Goal: Information Seeking & Learning: Learn about a topic

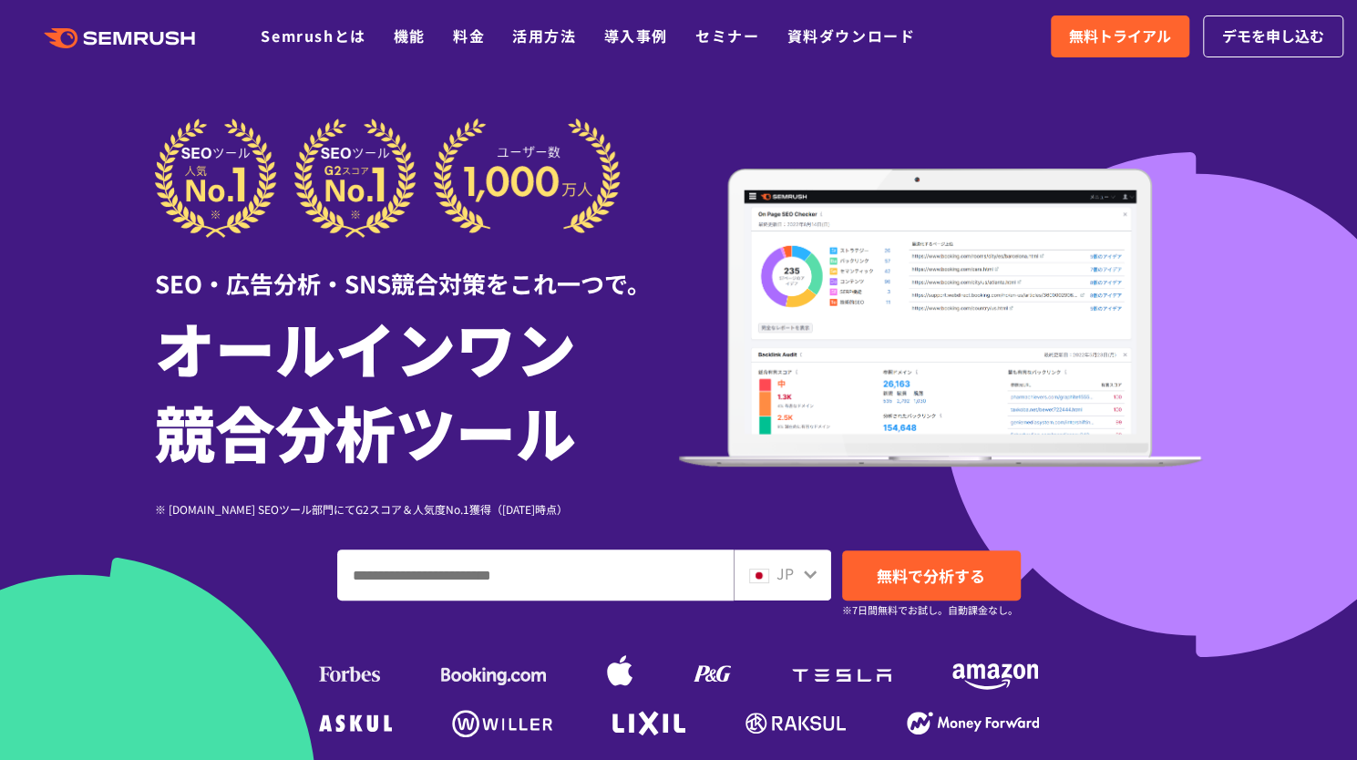
click at [492, 590] on input "ドメイン、キーワードまたはURLを入力してください" at bounding box center [535, 575] width 395 height 49
click at [401, 573] on input "ドメイン、キーワードまたはURLを入力してください" at bounding box center [535, 575] width 395 height 49
paste input "**********"
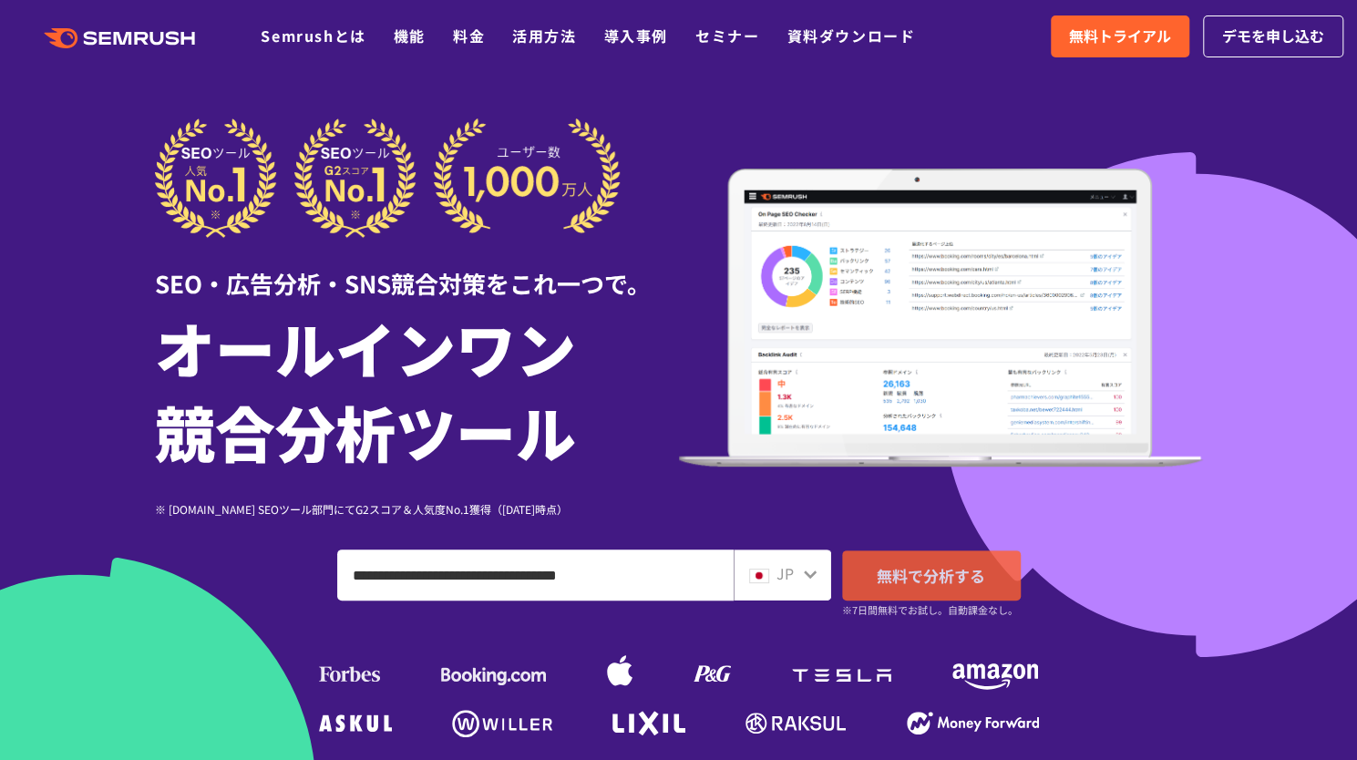
type input "**********"
click at [957, 567] on span "無料で分析する" at bounding box center [931, 575] width 108 height 23
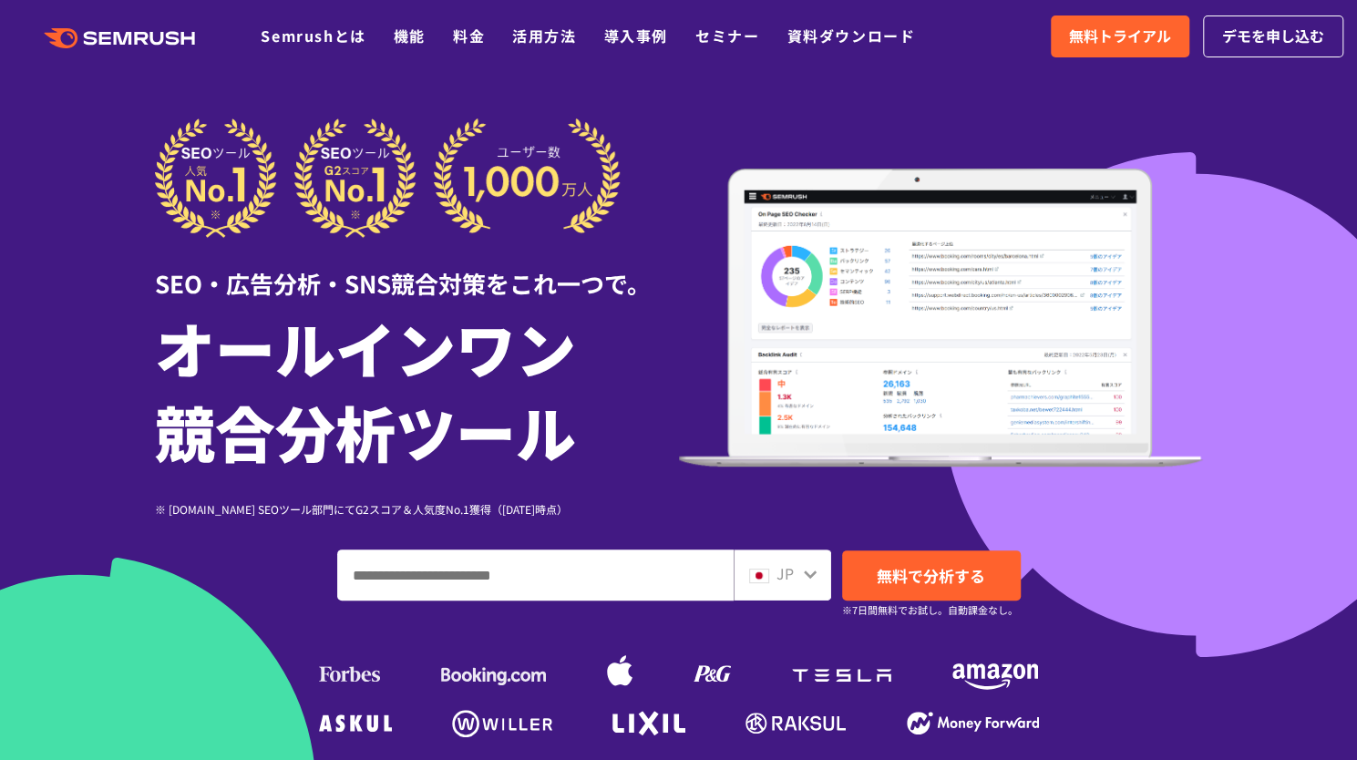
click at [452, 582] on input "ドメイン、キーワードまたはURLを入力してください" at bounding box center [535, 575] width 395 height 49
paste input "**********"
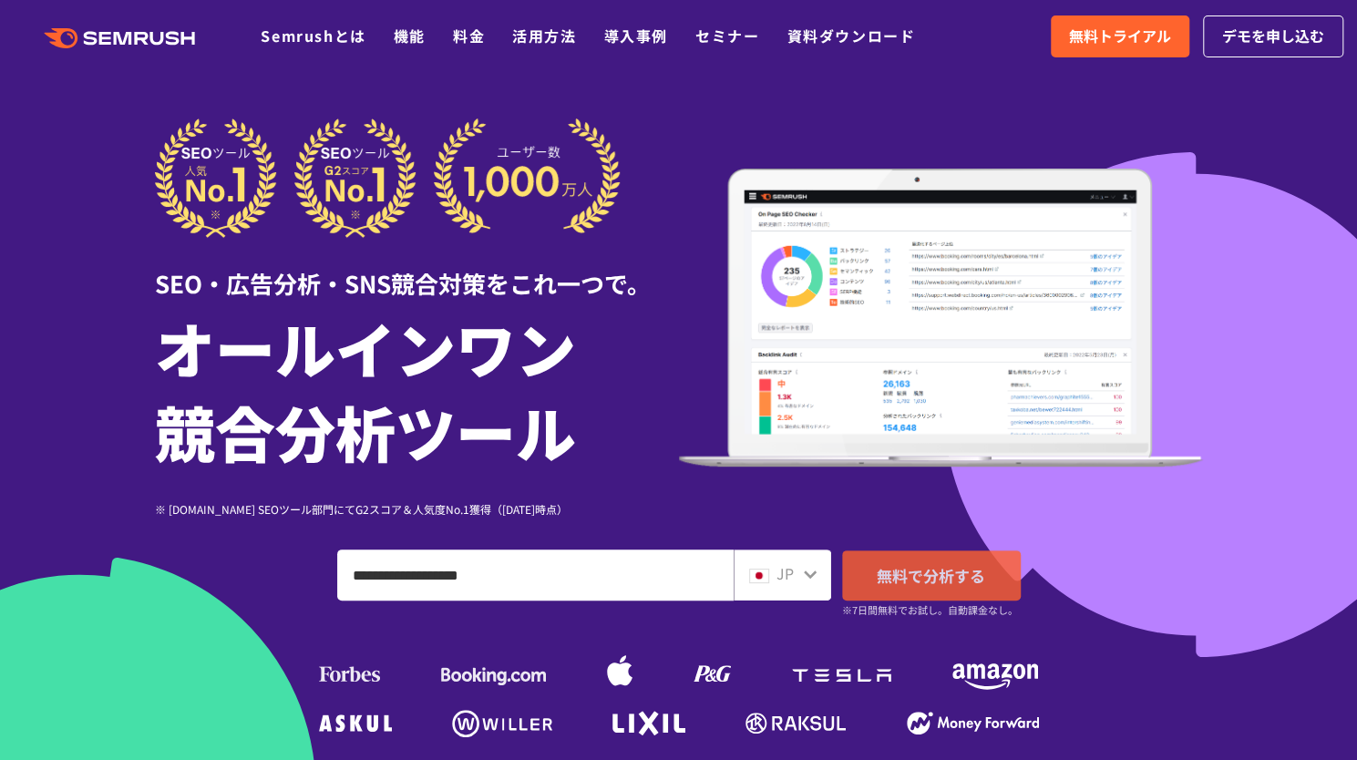
type input "**********"
click at [902, 573] on span "無料で分析する" at bounding box center [931, 575] width 108 height 23
drag, startPoint x: 516, startPoint y: 581, endPoint x: 330, endPoint y: 593, distance: 186.4
click at [330, 593] on div "**********" at bounding box center [679, 575] width 1048 height 51
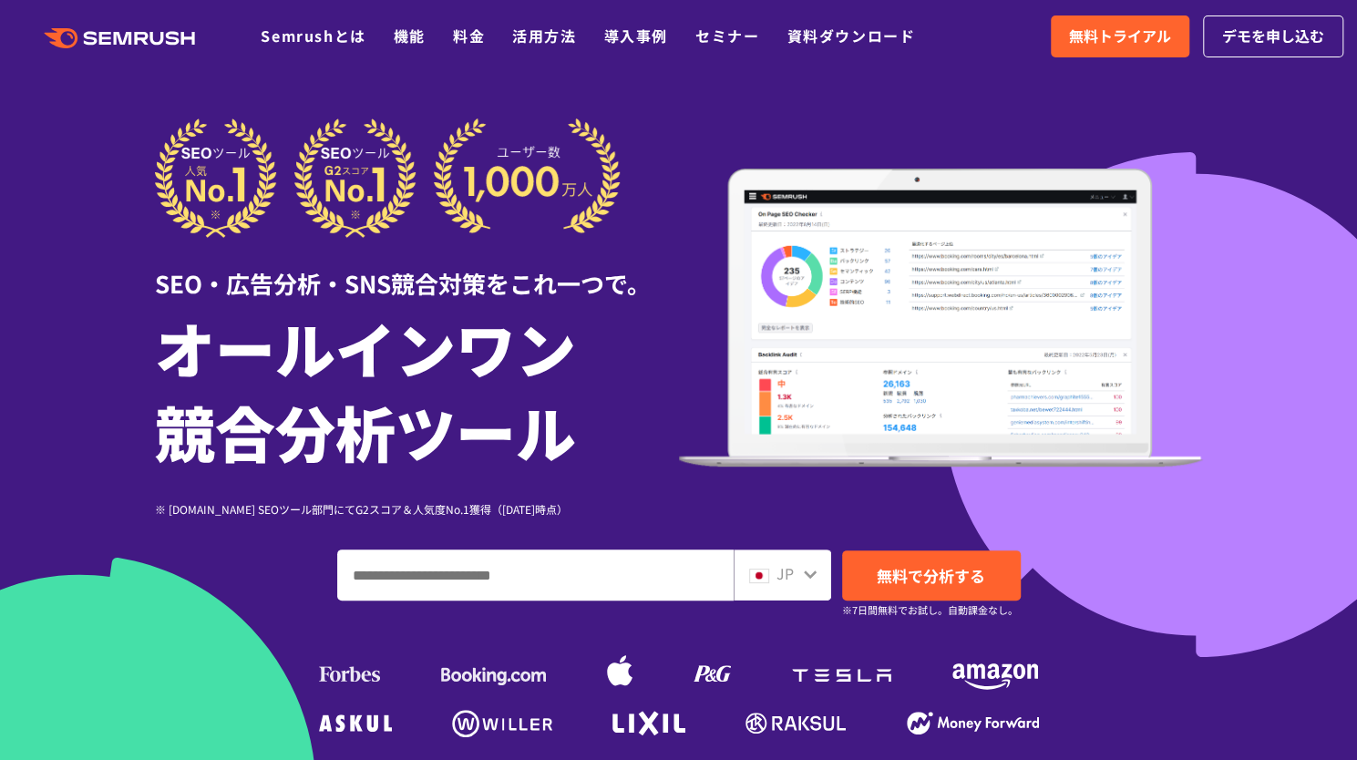
click at [531, 589] on input "ドメイン、キーワードまたはURLを入力してください" at bounding box center [535, 575] width 395 height 49
paste input "**********"
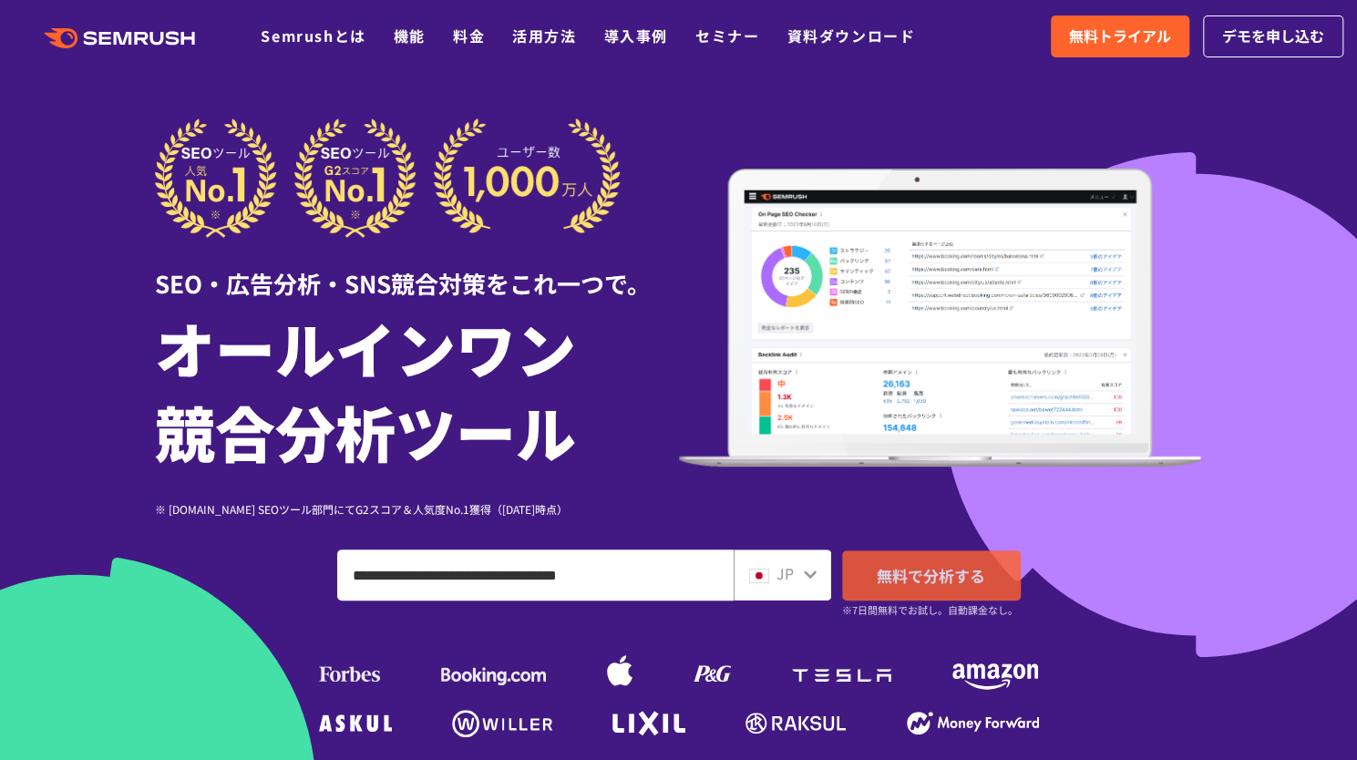
type input "**********"
click at [935, 590] on link "無料で分析する" at bounding box center [931, 576] width 179 height 50
drag, startPoint x: 644, startPoint y: 588, endPoint x: 297, endPoint y: 575, distance: 346.6
click at [297, 575] on div "**********" at bounding box center [679, 575] width 1048 height 51
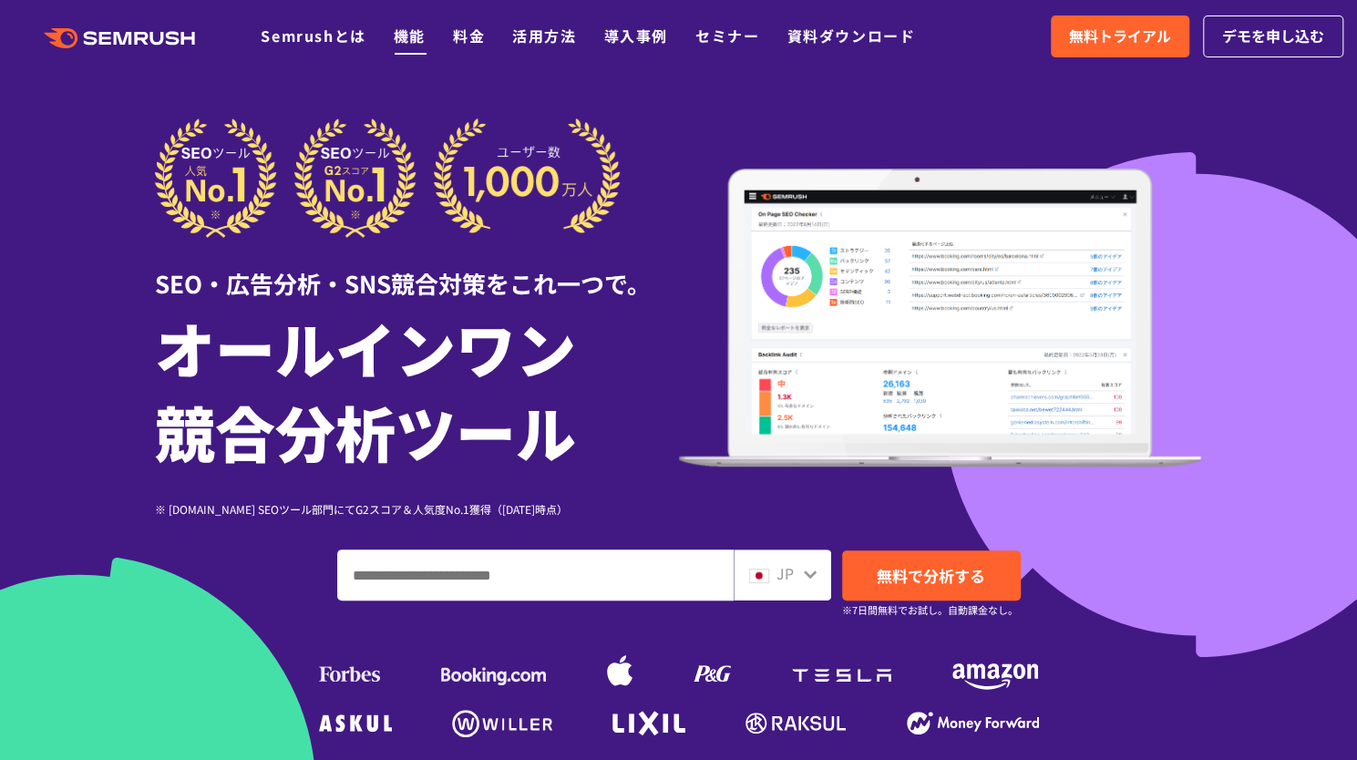
click at [401, 37] on link "機能" at bounding box center [410, 36] width 32 height 22
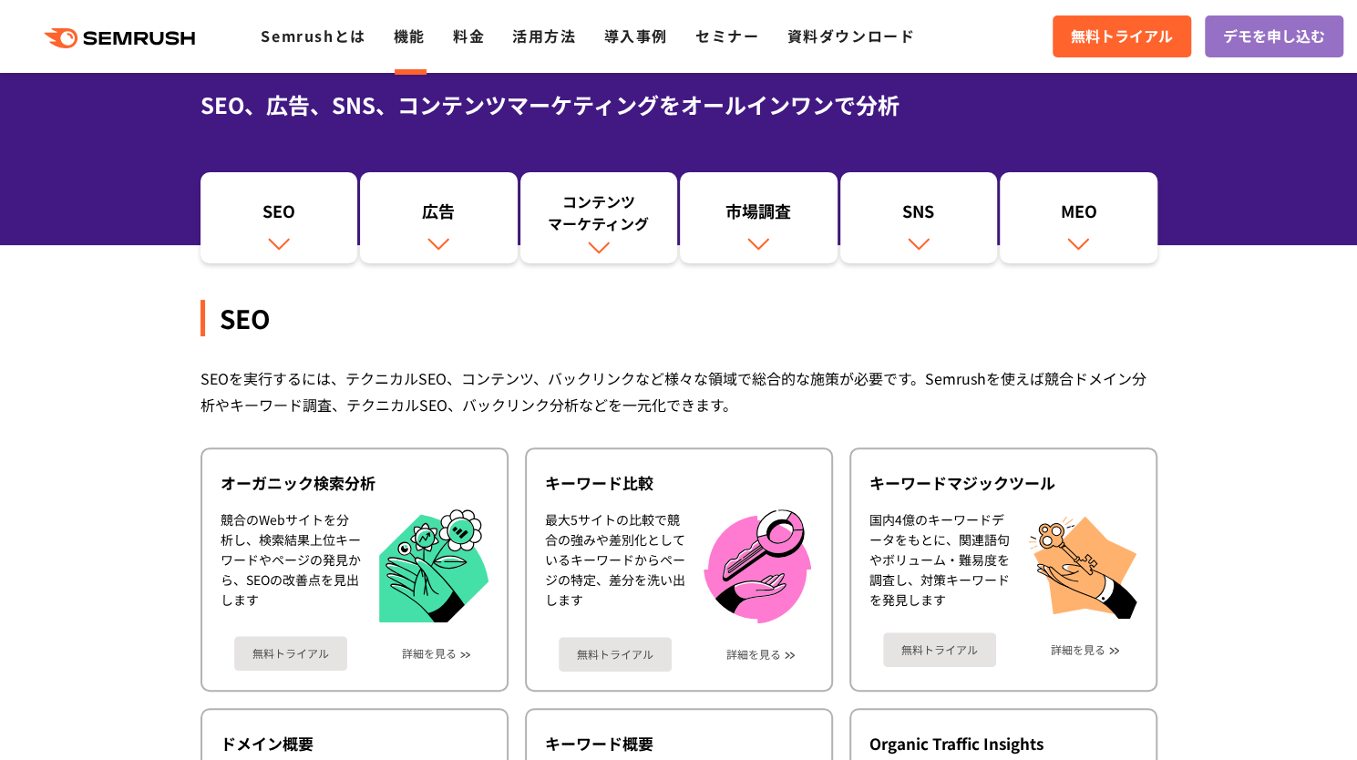
scroll to position [140, 0]
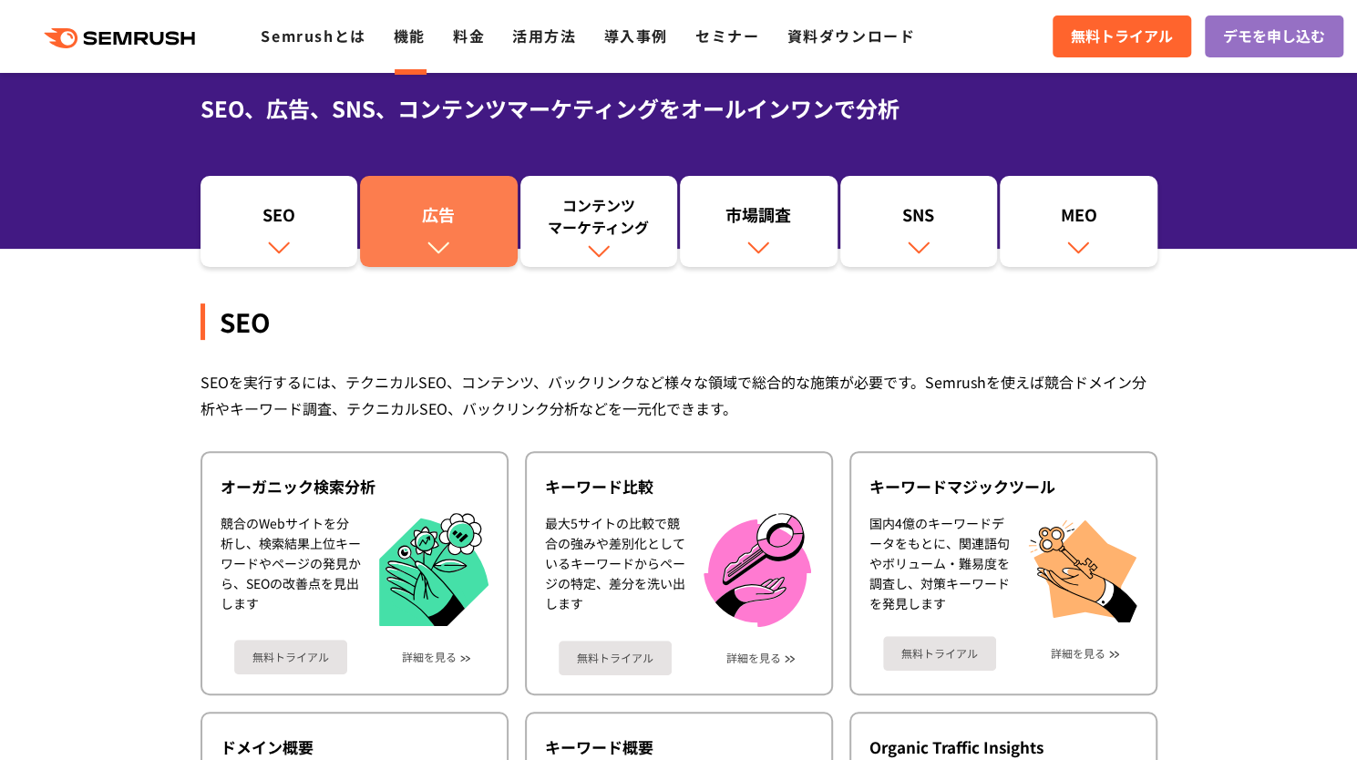
click at [448, 258] on img at bounding box center [439, 247] width 24 height 24
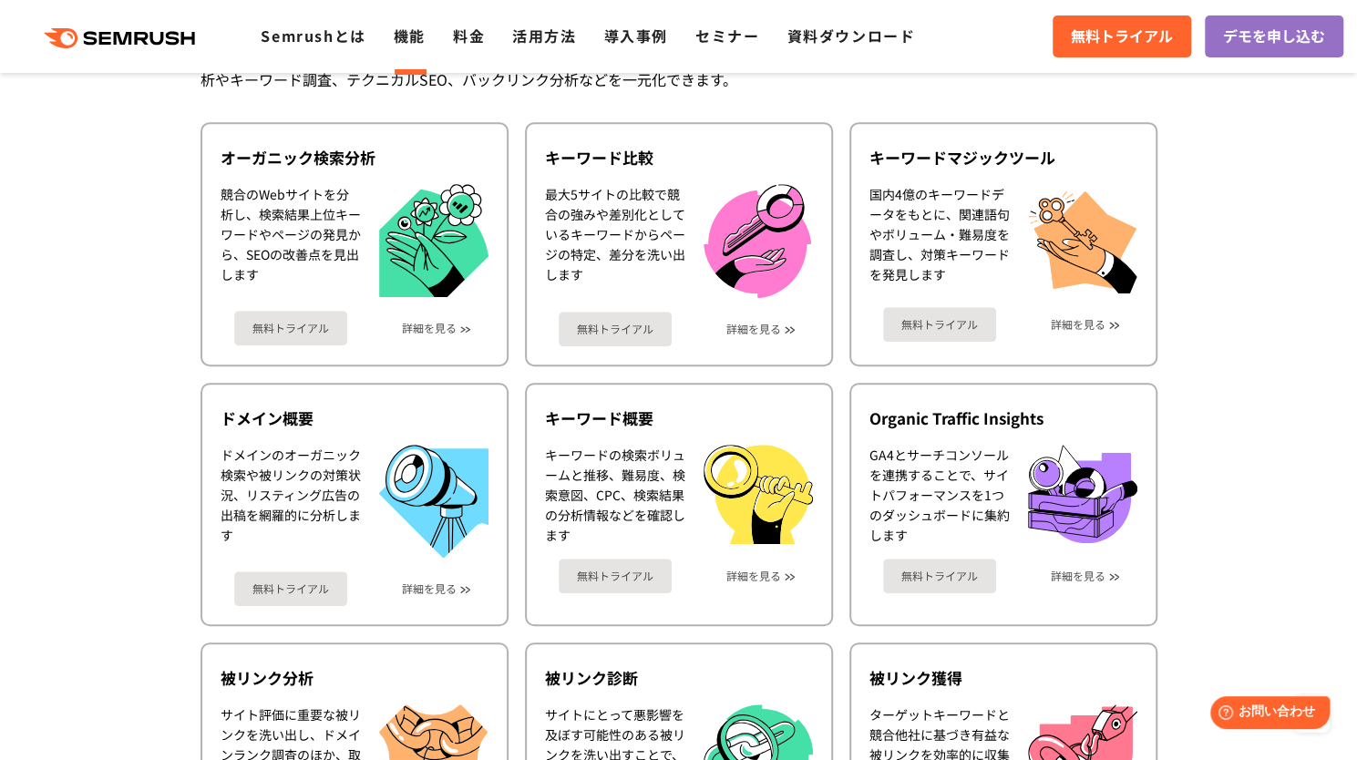
scroll to position [461, 0]
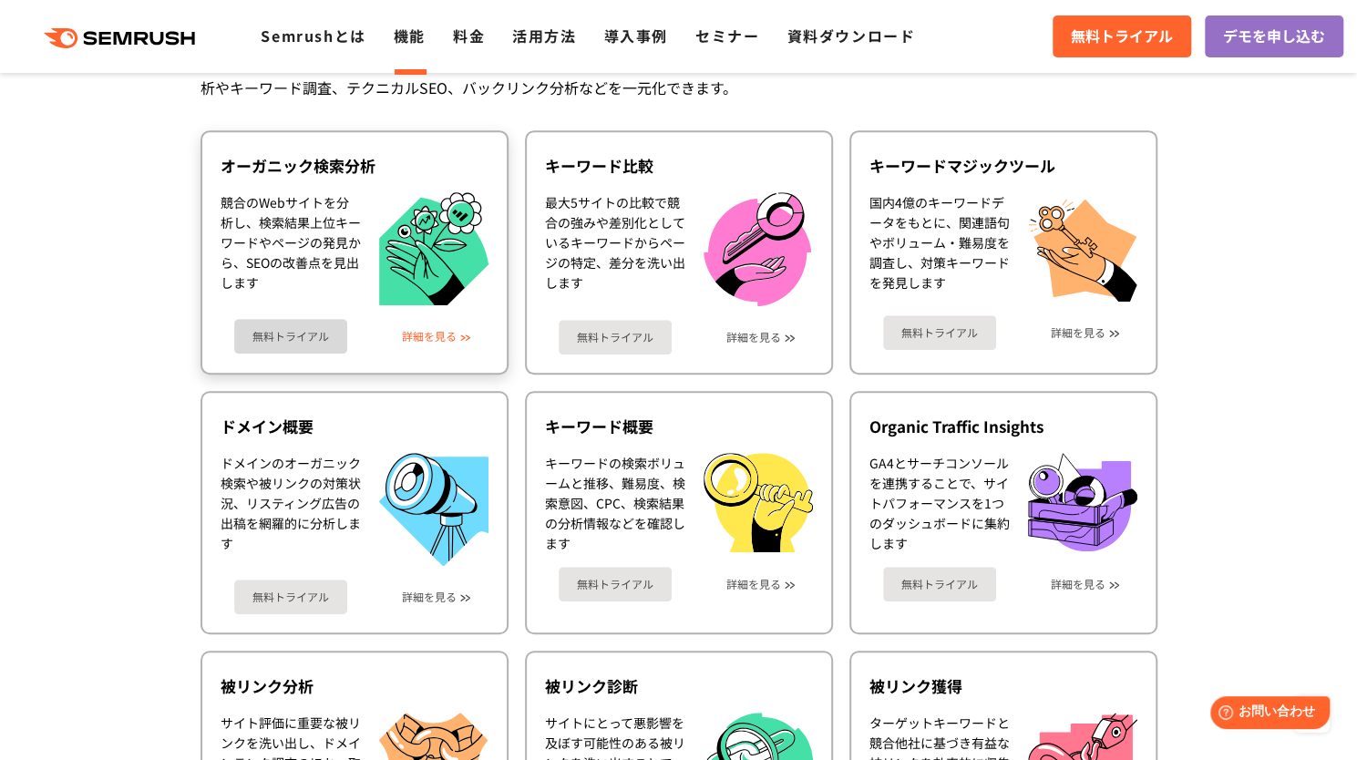
click at [450, 335] on link "詳細を見る" at bounding box center [429, 336] width 55 height 13
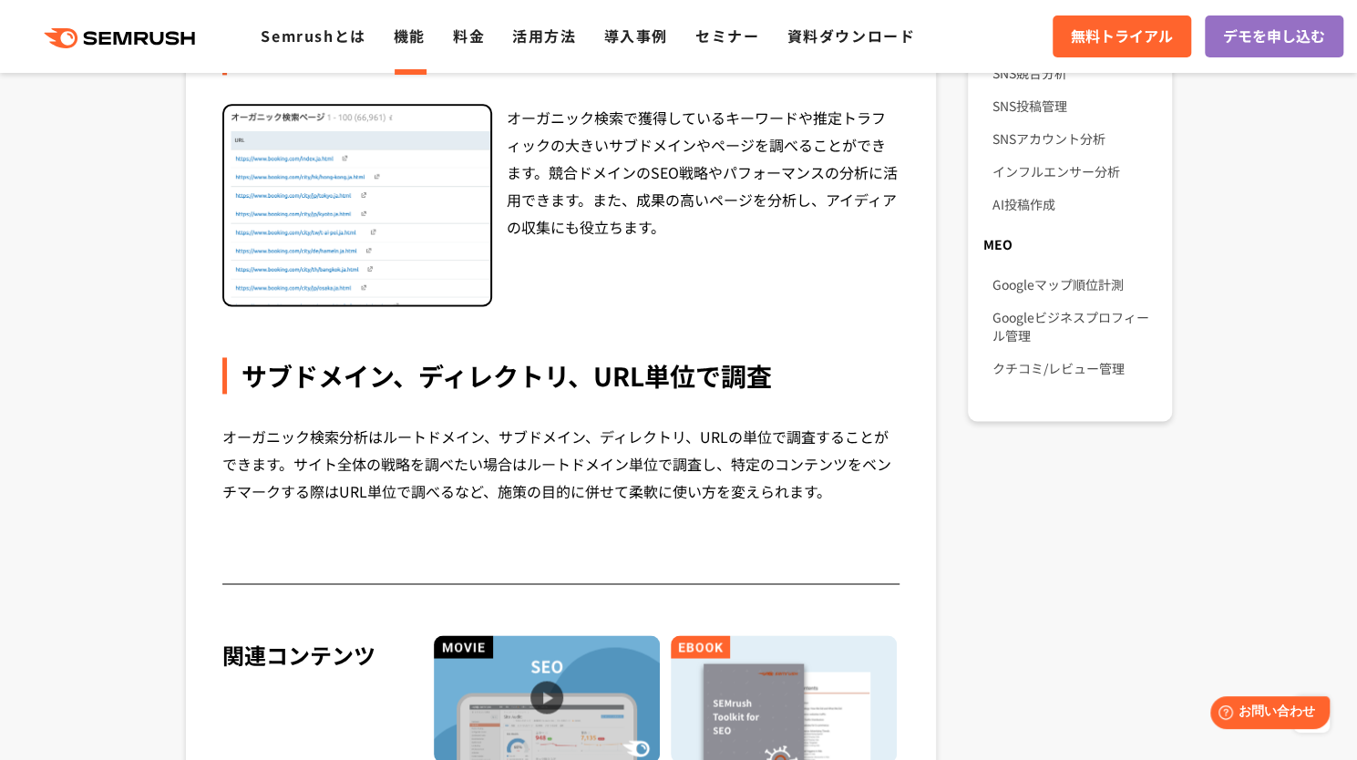
scroll to position [1401, 0]
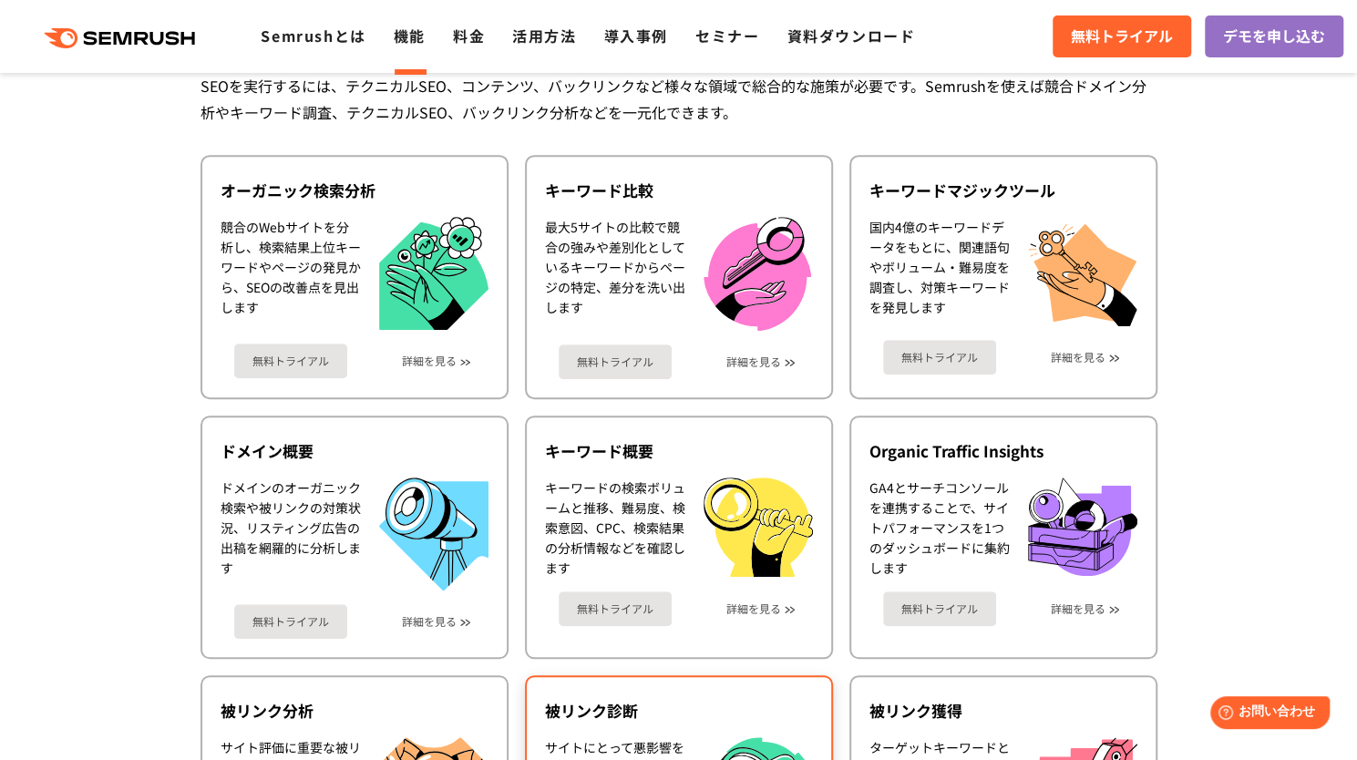
scroll to position [436, 0]
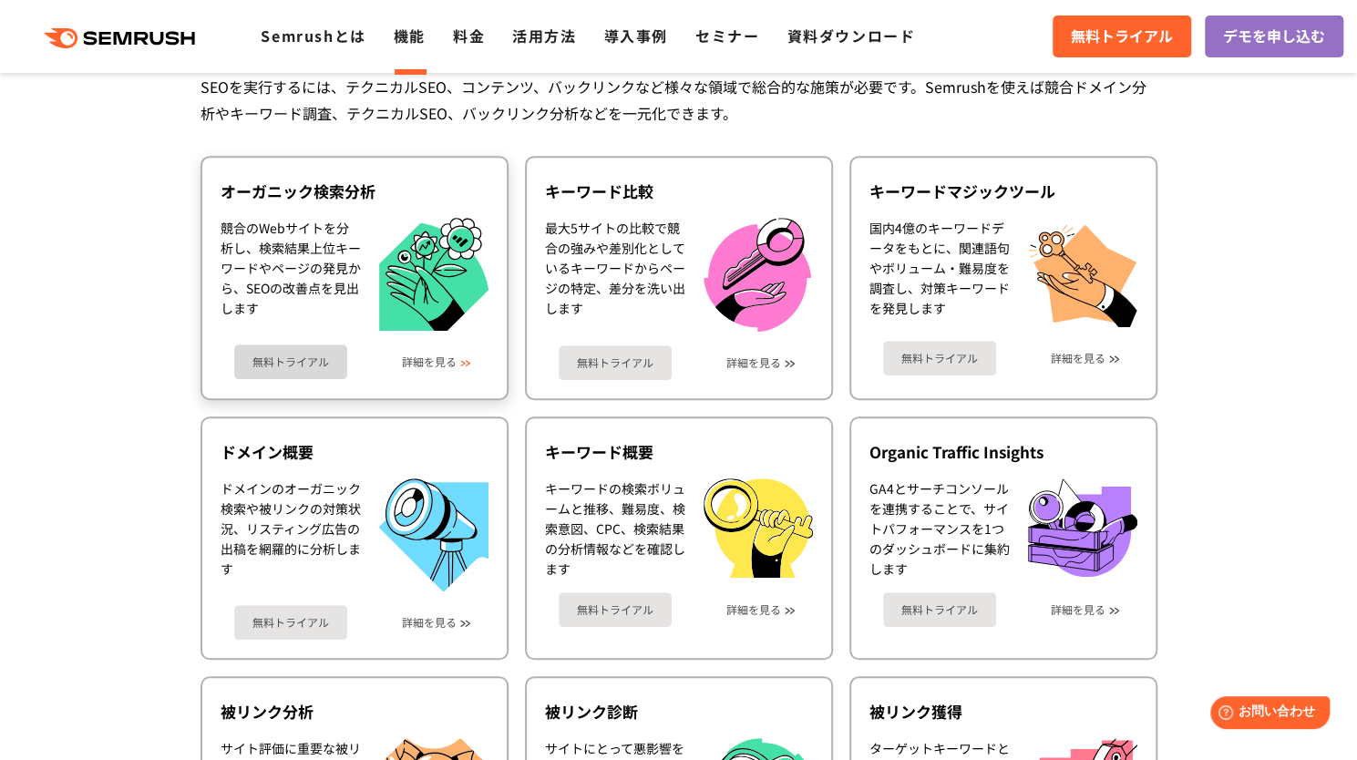
click at [438, 369] on div "無料トライアル 詳細を見る" at bounding box center [355, 355] width 268 height 48
click at [442, 363] on link "詳細を見る" at bounding box center [429, 362] width 55 height 13
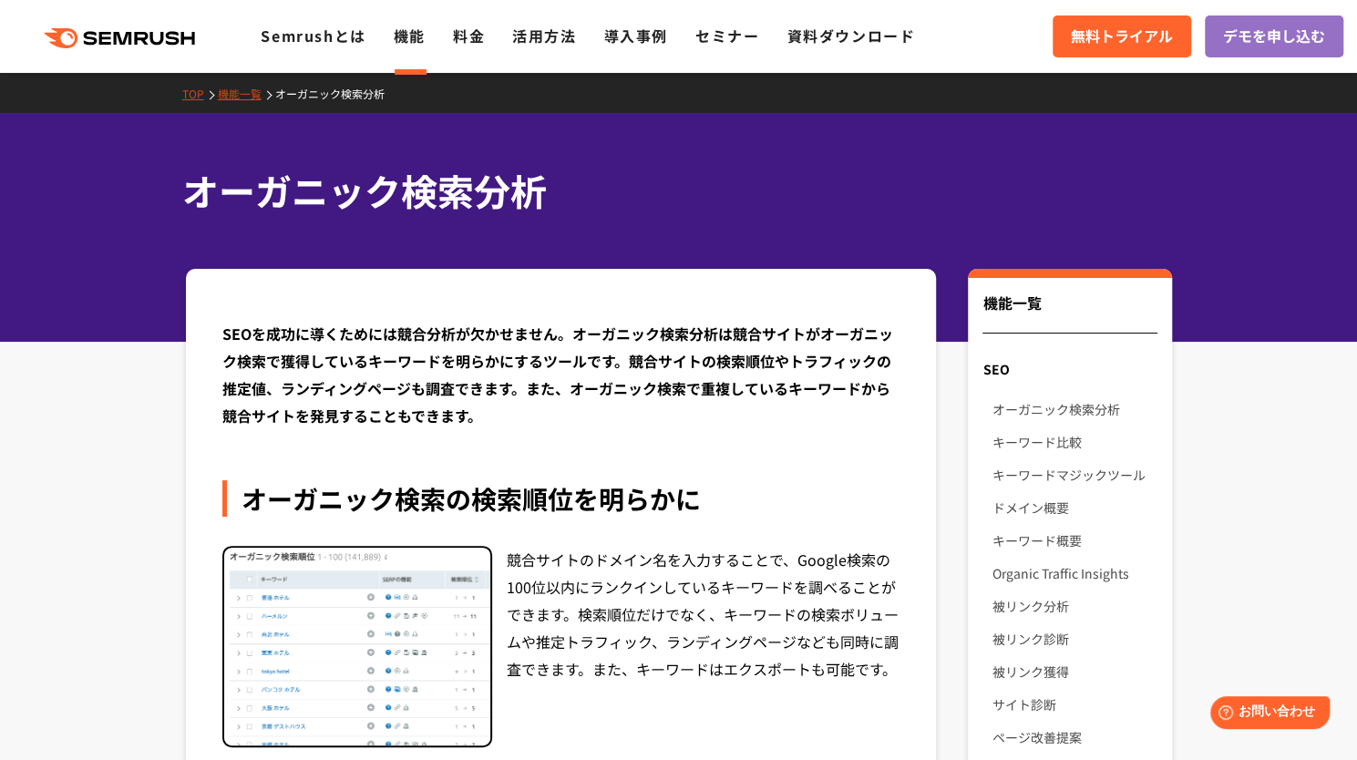
click at [243, 92] on link "機能一覧" at bounding box center [246, 93] width 57 height 15
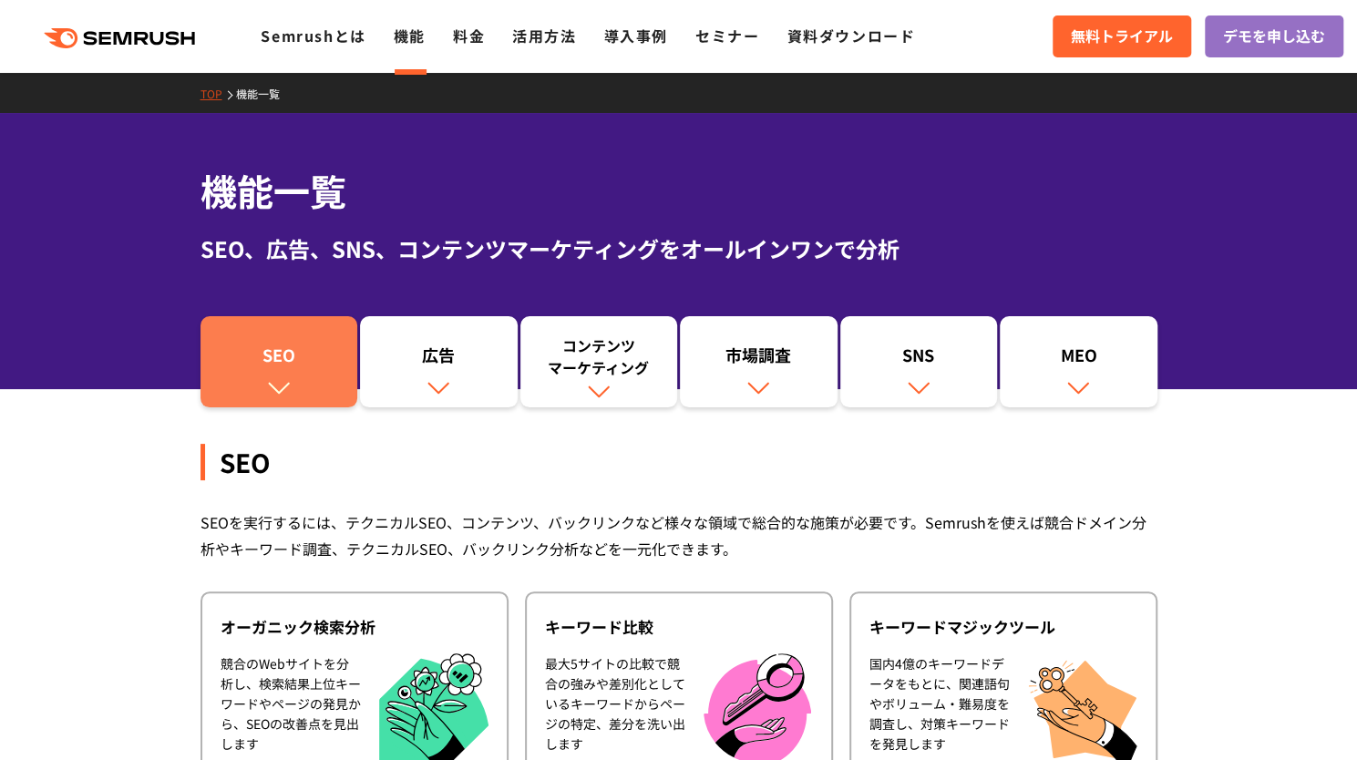
click at [313, 360] on div "SEO" at bounding box center [279, 359] width 139 height 31
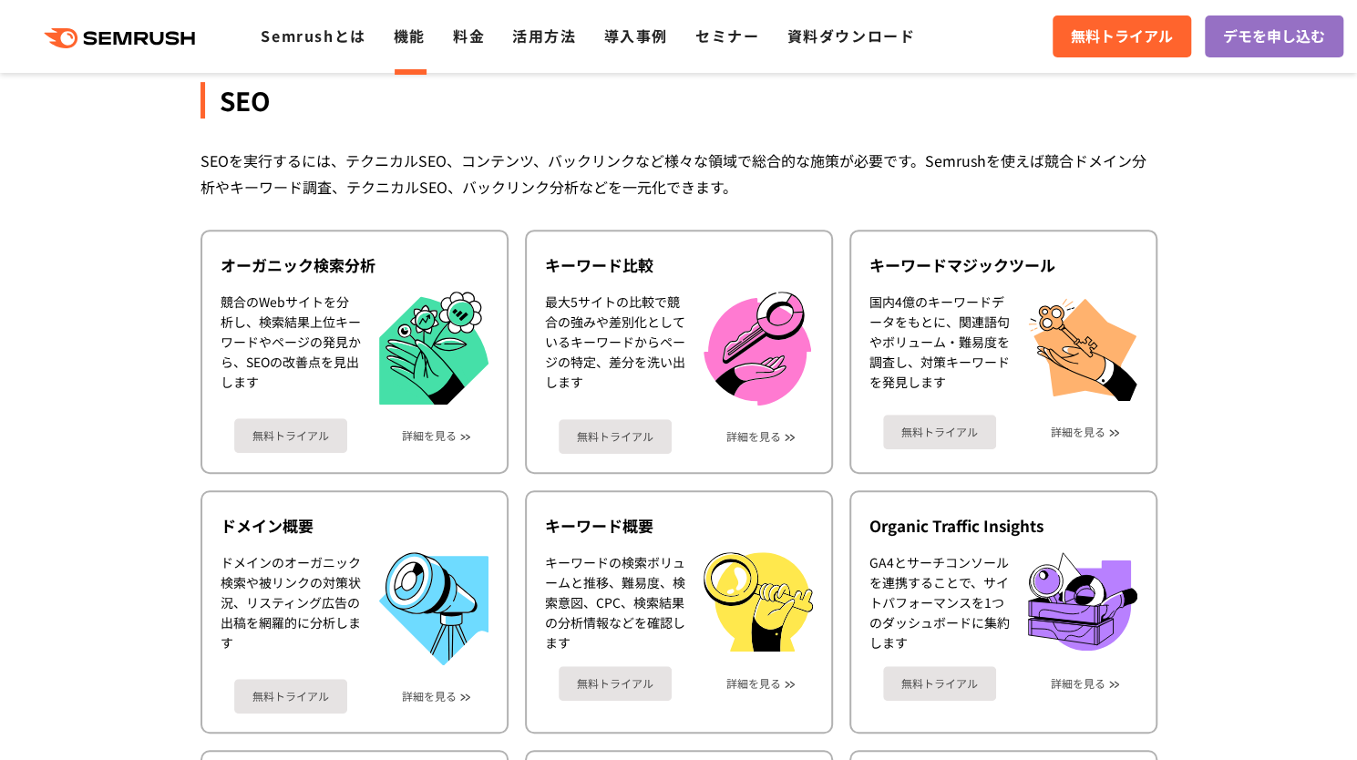
scroll to position [407, 0]
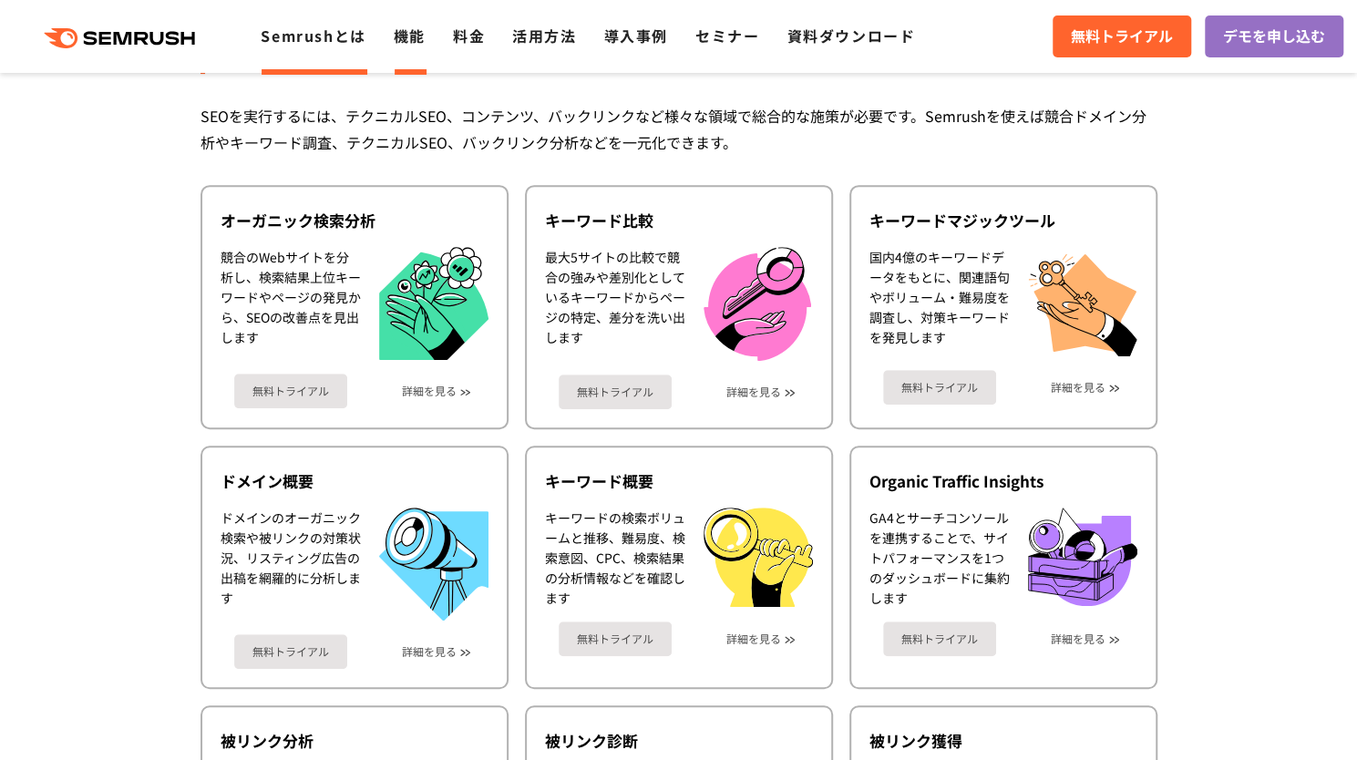
click at [310, 47] on li "Semrushとは" at bounding box center [313, 37] width 105 height 24
click at [314, 34] on link "Semrushとは" at bounding box center [313, 36] width 105 height 22
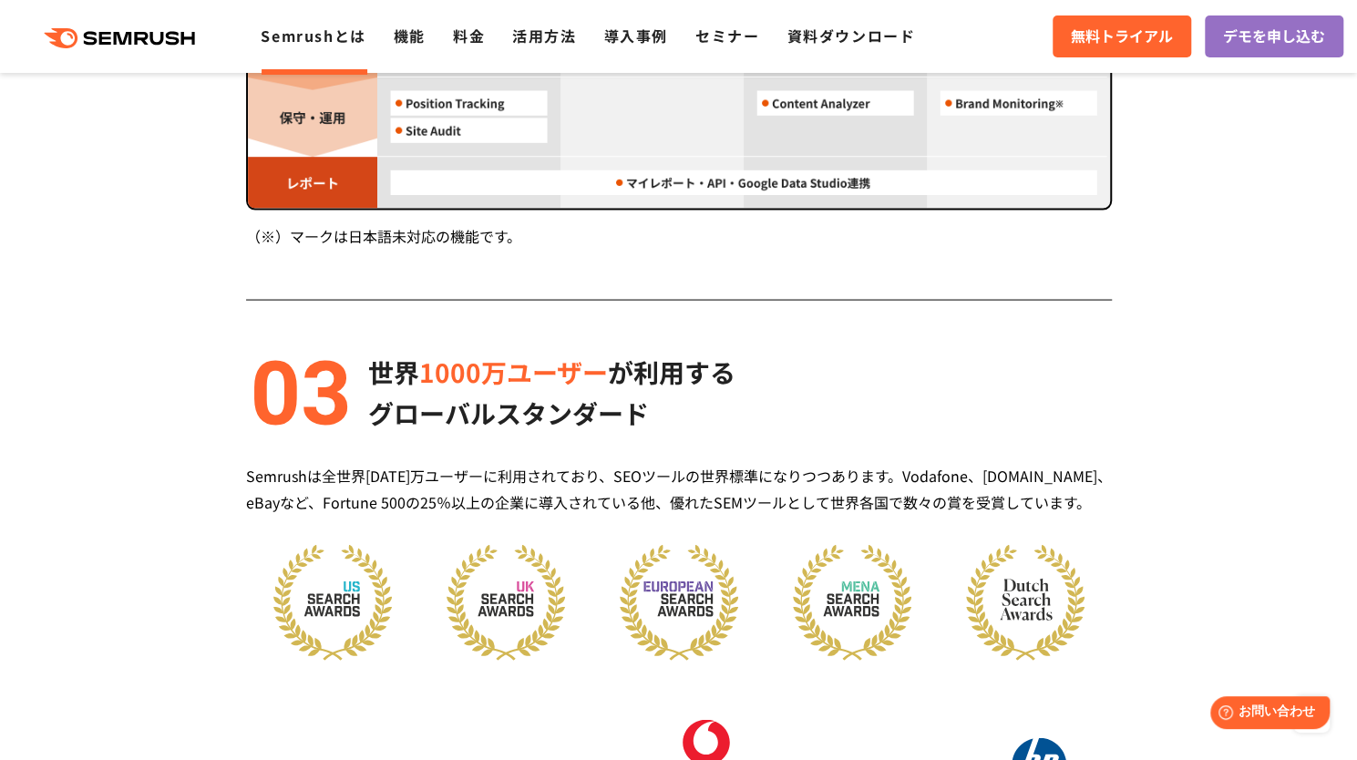
scroll to position [2091, 0]
click at [412, 35] on link "機能" at bounding box center [410, 36] width 32 height 22
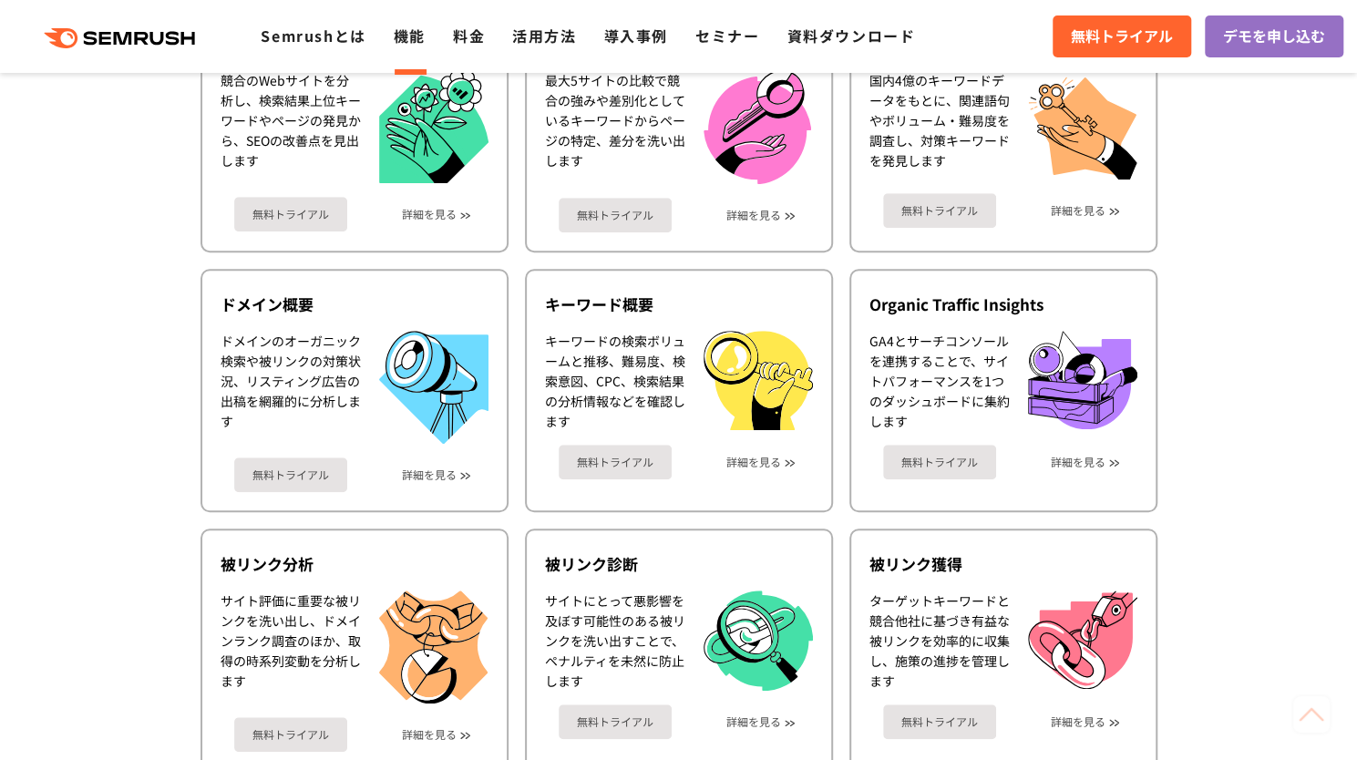
scroll to position [586, 0]
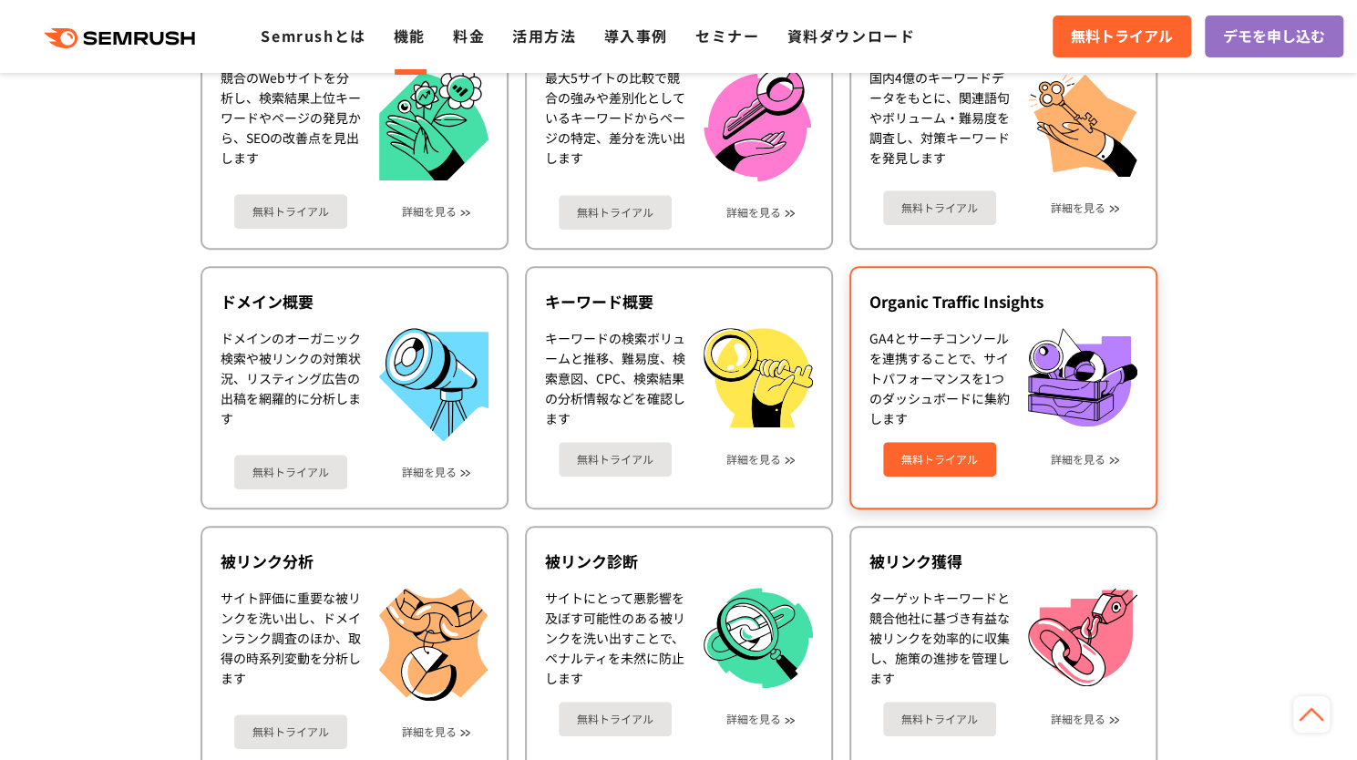
click at [1108, 465] on div "無料トライアル 詳細を見る" at bounding box center [1004, 452] width 268 height 48
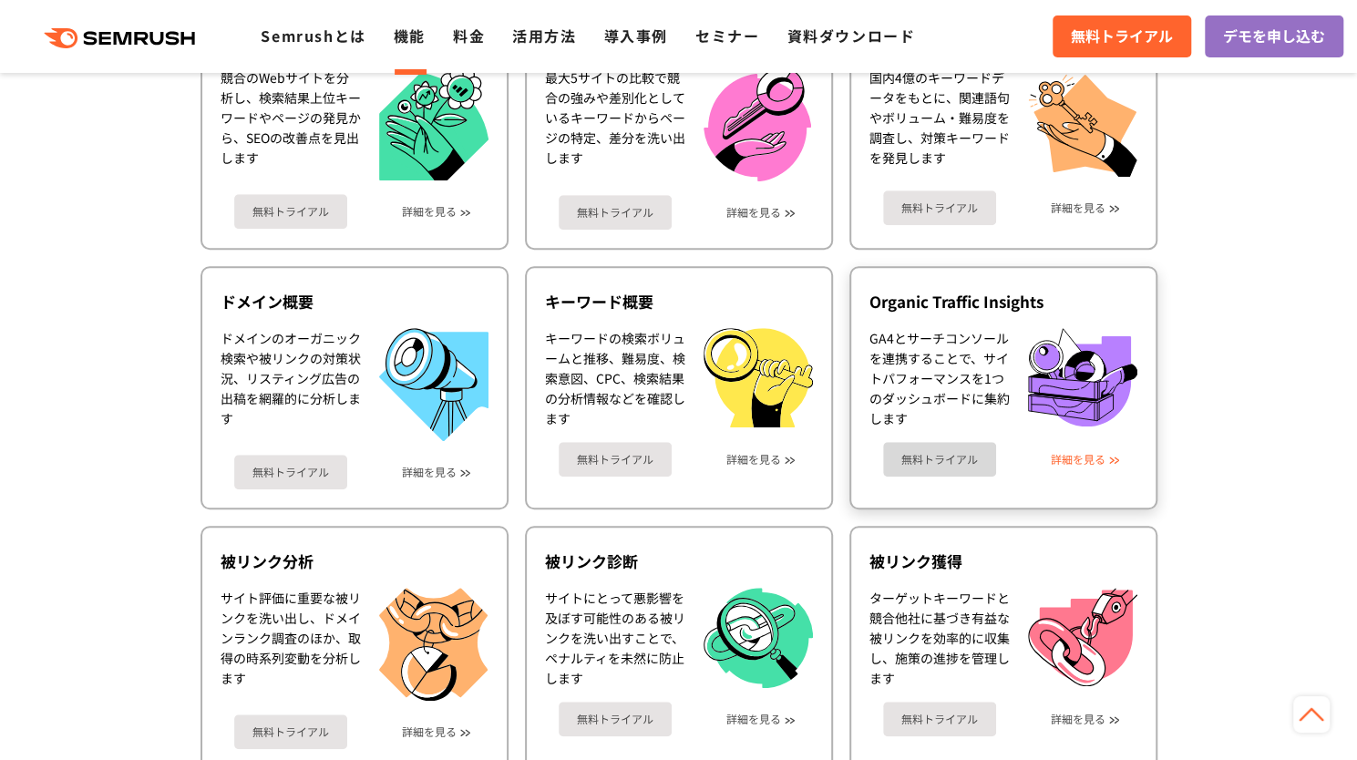
click at [1090, 460] on link "詳細を見る" at bounding box center [1078, 459] width 55 height 13
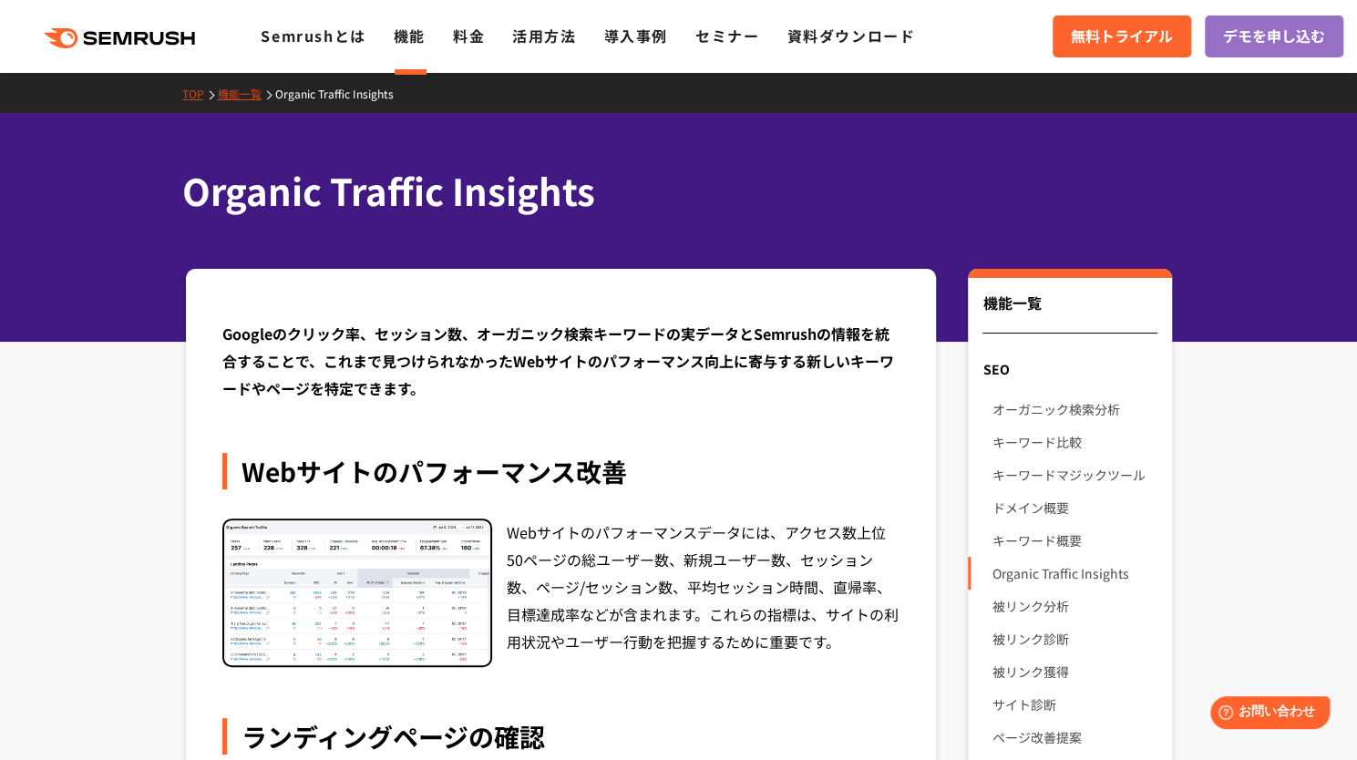
click at [402, 34] on link "機能" at bounding box center [410, 36] width 32 height 22
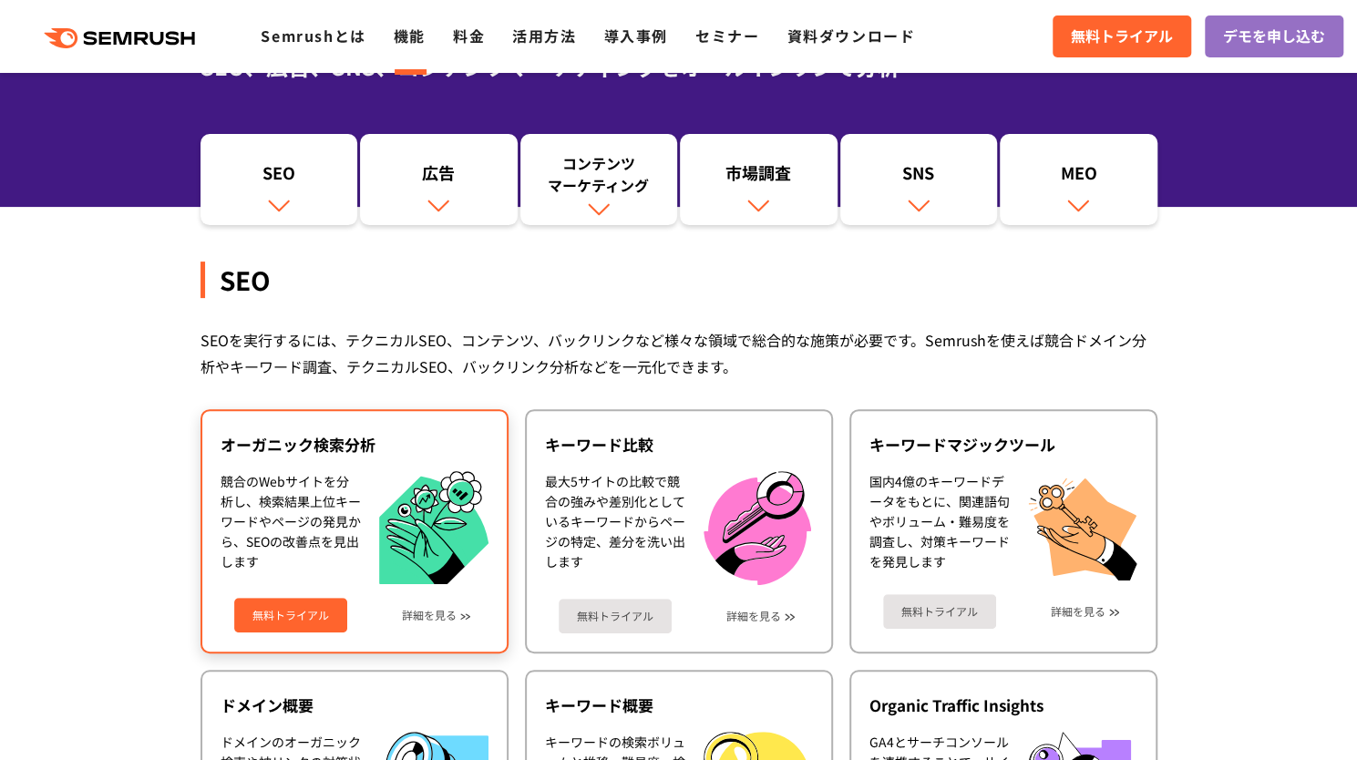
scroll to position [184, 0]
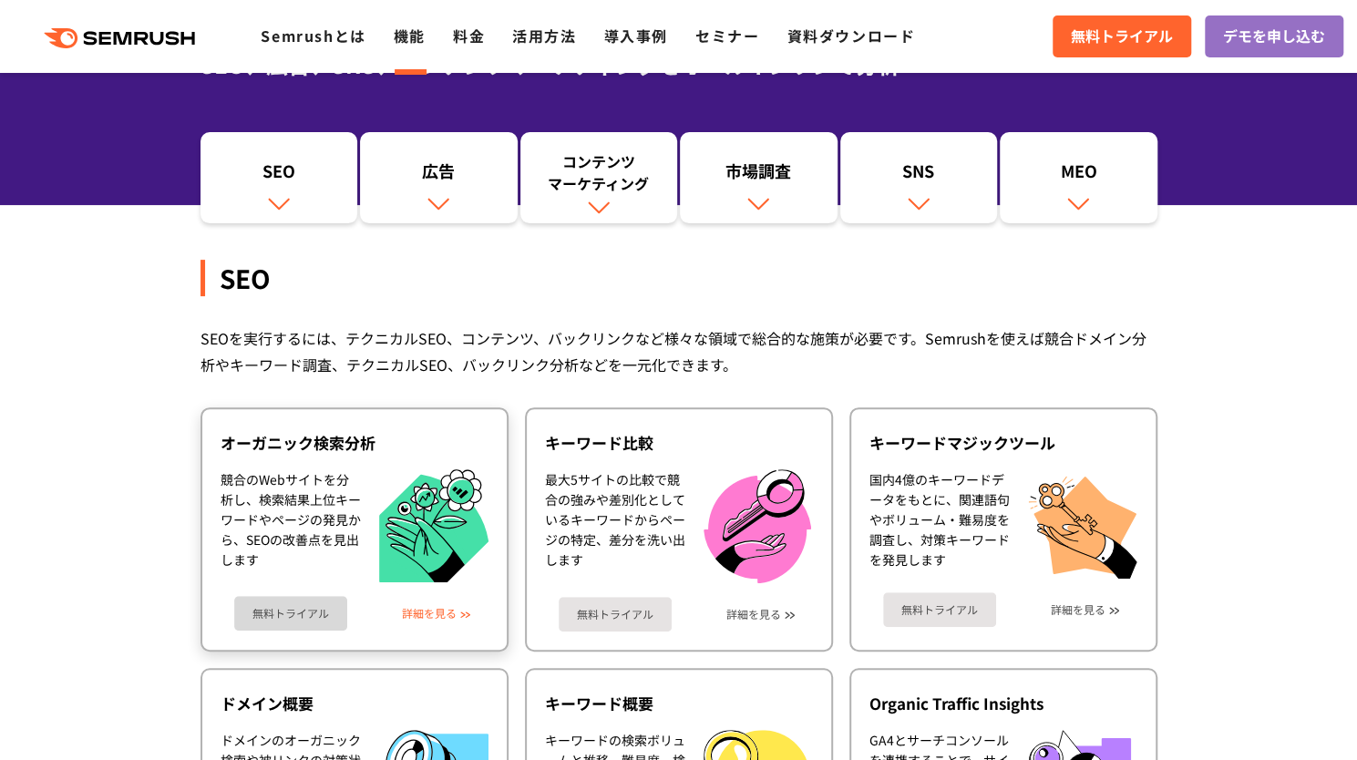
click at [432, 617] on link "詳細を見る" at bounding box center [429, 613] width 55 height 13
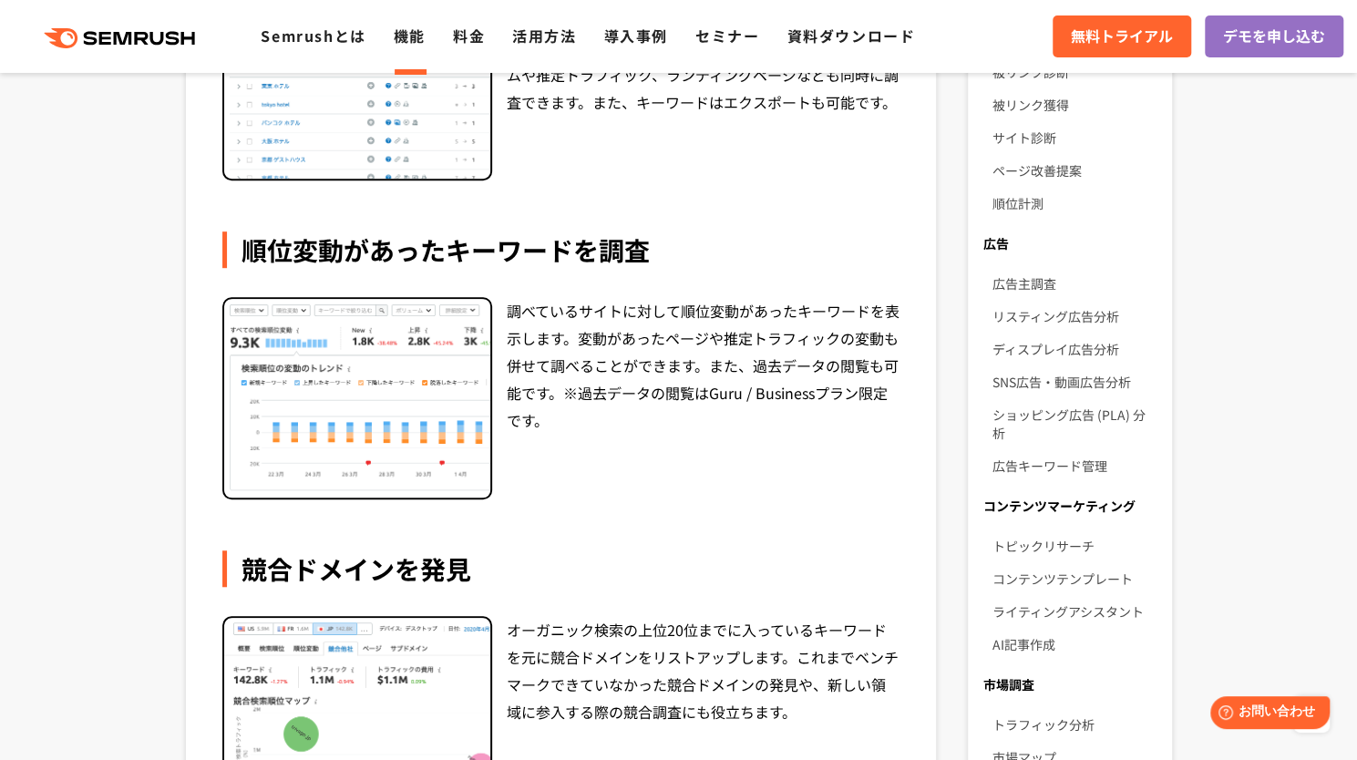
scroll to position [555, 0]
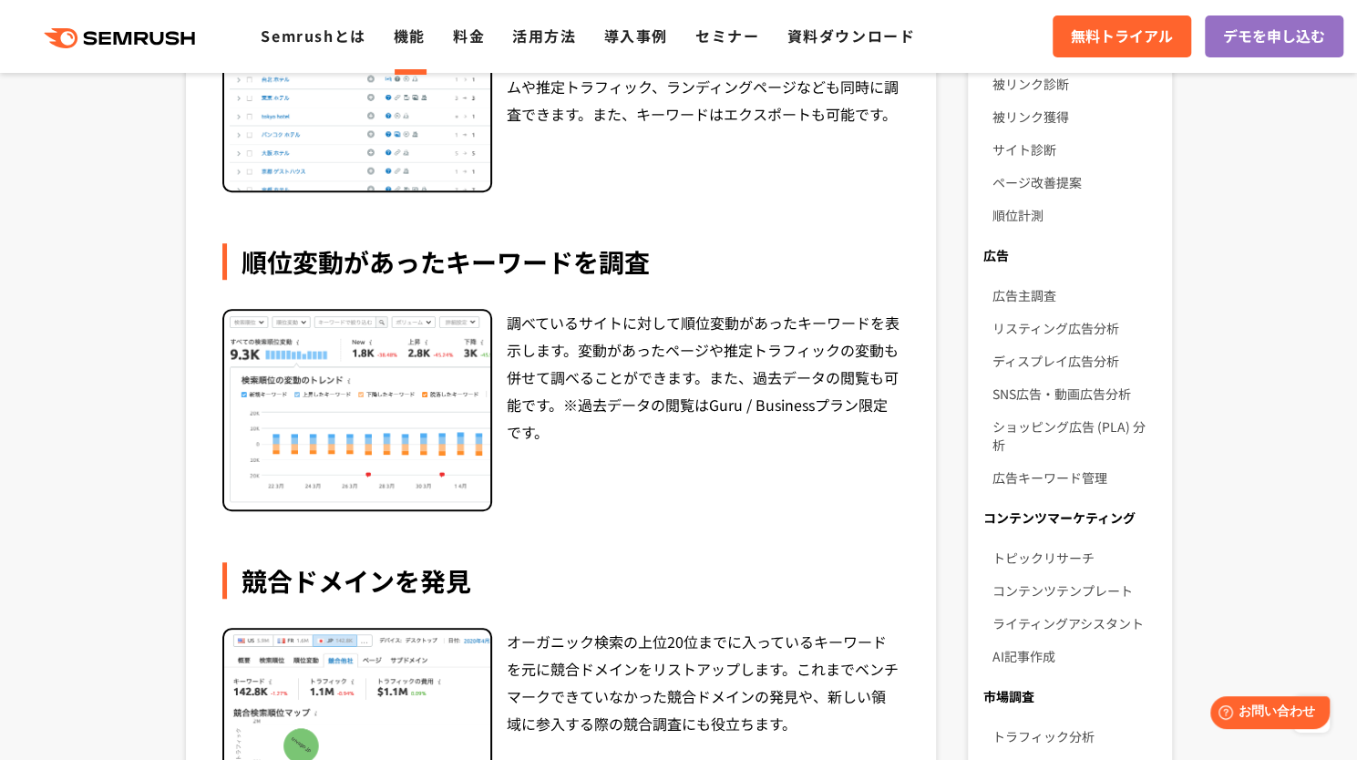
click at [166, 23] on div ".cls {fill: #FF642D;} .cls {fill: #FF642D;} Semrushとは 機能 料金 活用方法 導入事例 セミナー 資料ダウ…" at bounding box center [678, 36] width 1357 height 55
click at [155, 55] on div ".cls {fill: #FF642D;} .cls {fill: #FF642D;} Semrushとは 機能 料金 活用方法 導入事例 セミナー 資料ダウ…" at bounding box center [678, 36] width 1357 height 55
click at [152, 42] on icon ".cls {fill: #FF642D;}" at bounding box center [121, 38] width 206 height 20
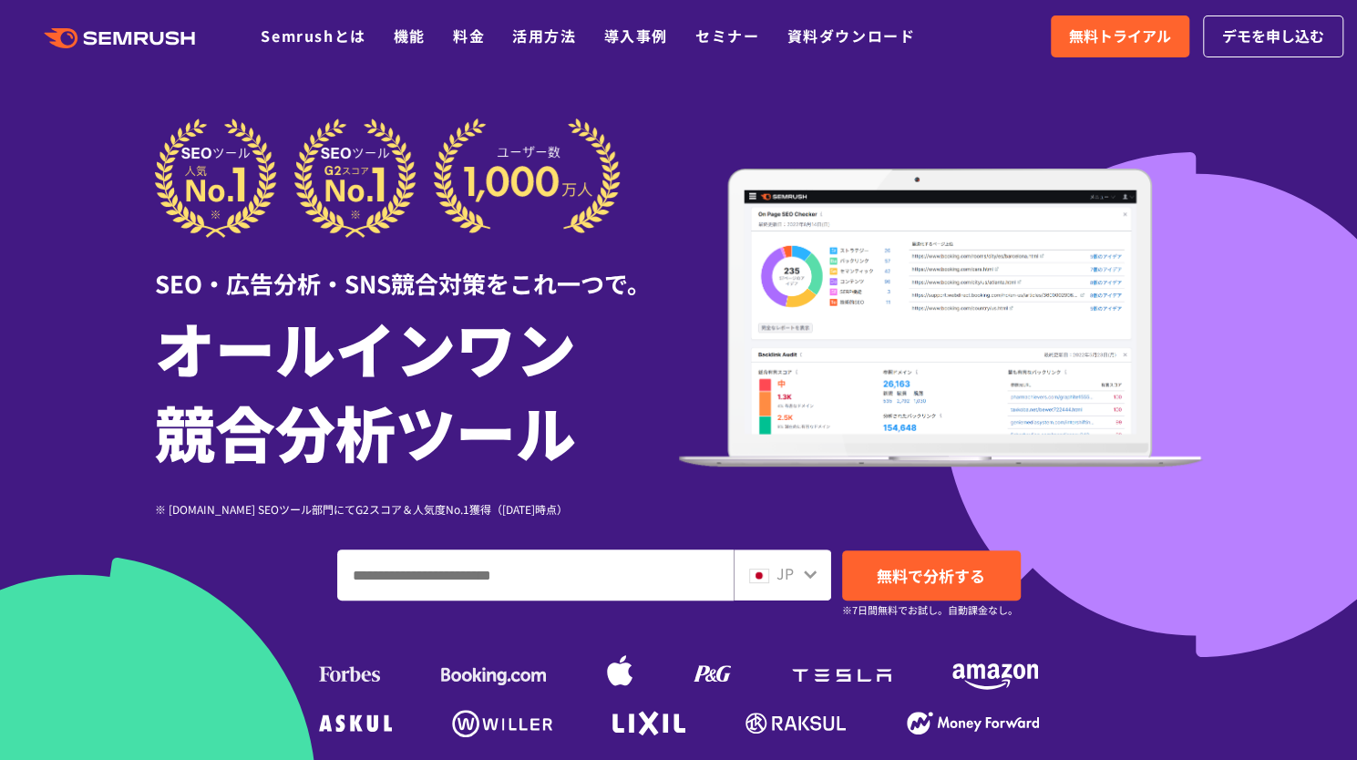
click at [1006, 149] on div "SEO・広告分析・SNS競合対策をこれ一つで。 オールインワン 競合分析ツール ※ [DOMAIN_NAME] SEOツール部門にてG2スコア＆人気度No.1…" at bounding box center [679, 318] width 1048 height 399
click at [1069, 37] on span "無料トライアル" at bounding box center [1120, 37] width 102 height 24
